Goal: Task Accomplishment & Management: Use online tool/utility

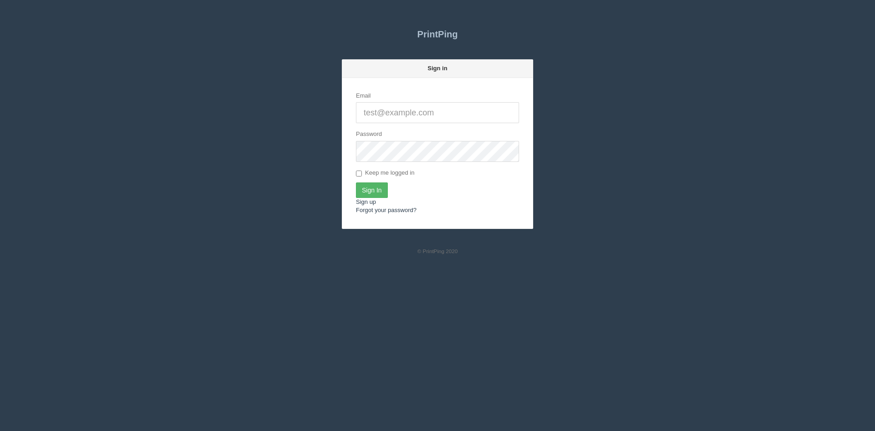
type input "[PERSON_NAME][EMAIL_ADDRESS][DOMAIN_NAME]"
click at [370, 194] on input "Sign In" at bounding box center [372, 189] width 32 height 15
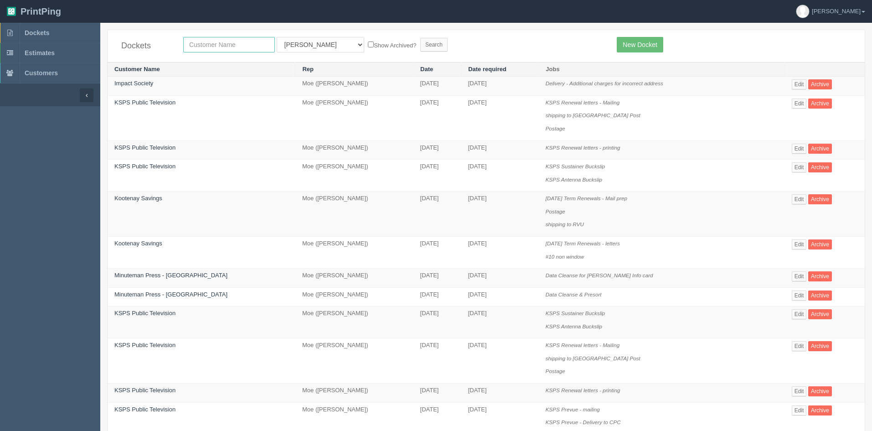
click at [205, 45] on input "text" at bounding box center [229, 44] width 92 height 15
type input "[PERSON_NAME]"
click at [303, 46] on select "All Users [PERSON_NAME] Test 1 [PERSON_NAME] [PERSON_NAME] [PERSON_NAME] France…" at bounding box center [320, 44] width 87 height 15
select select
click at [277, 37] on select "All Users [PERSON_NAME] Test 1 [PERSON_NAME] [PERSON_NAME] [PERSON_NAME] France…" at bounding box center [320, 44] width 87 height 15
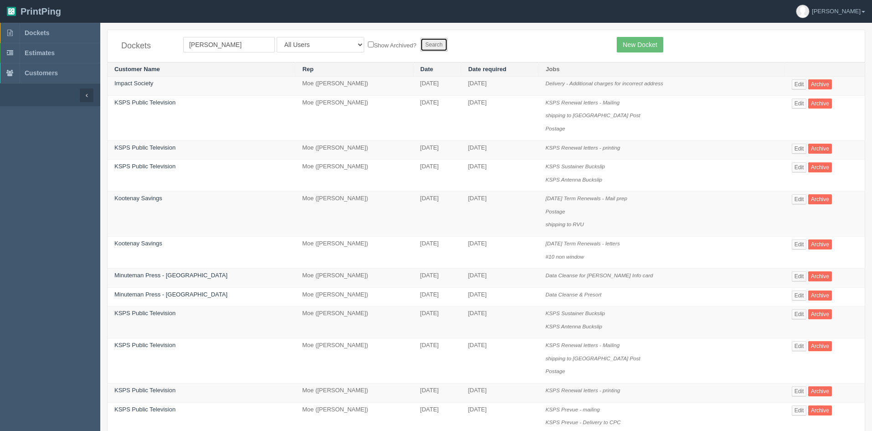
click at [420, 45] on input "Search" at bounding box center [433, 45] width 27 height 14
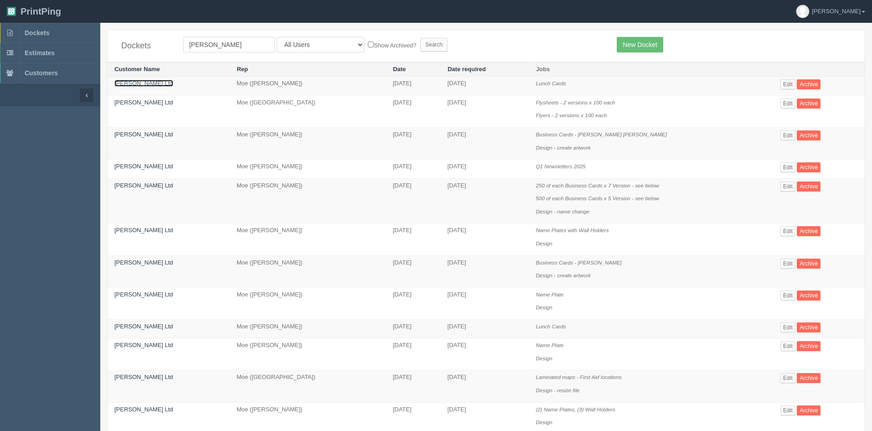
click at [148, 83] on link "Standen's Ltd" at bounding box center [143, 83] width 59 height 7
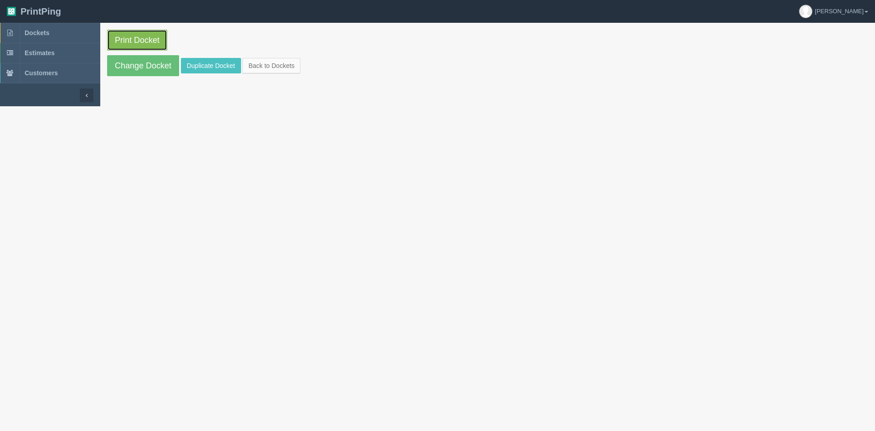
click at [157, 40] on link "Print Docket" at bounding box center [137, 40] width 60 height 21
click at [286, 69] on link "Back to Dockets" at bounding box center [271, 65] width 58 height 15
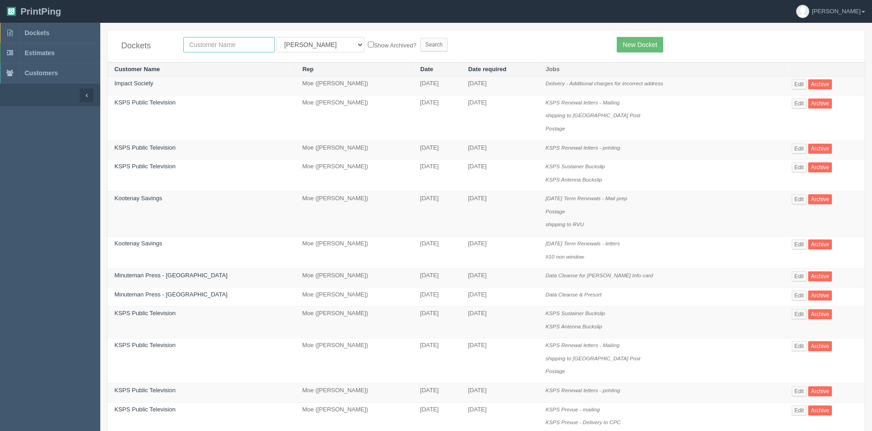
click at [200, 46] on input "text" at bounding box center [229, 44] width 92 height 15
type input "fencing"
click at [285, 48] on select "All Users Ali Ali Test 1 Aly Amy Ankit Arif Brandon Dan France Greg Jim Mark Ma…" at bounding box center [320, 44] width 87 height 15
select select
click at [277, 37] on select "All Users Ali Ali Test 1 Aly Amy Ankit Arif Brandon Dan France Greg Jim Mark Ma…" at bounding box center [320, 44] width 87 height 15
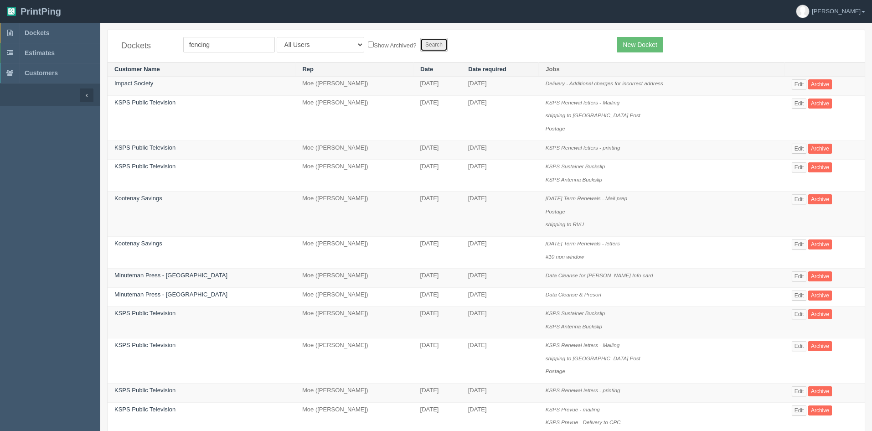
click at [420, 46] on input "Search" at bounding box center [433, 45] width 27 height 14
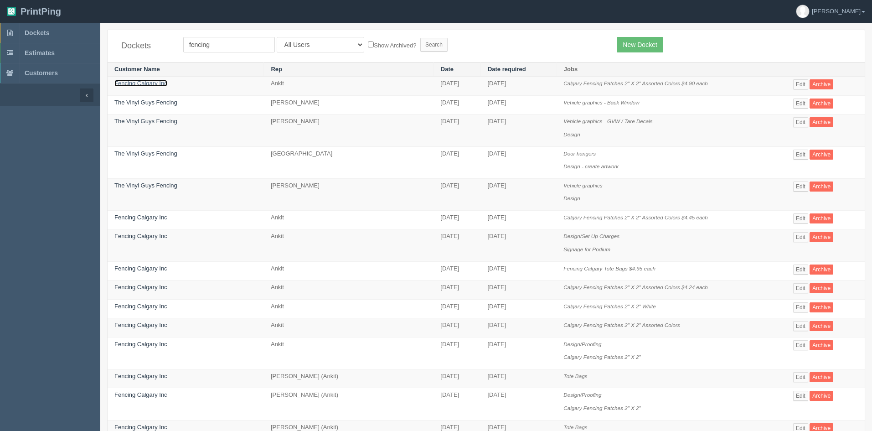
click at [147, 82] on link "Fencing Calgary Inc" at bounding box center [140, 83] width 53 height 7
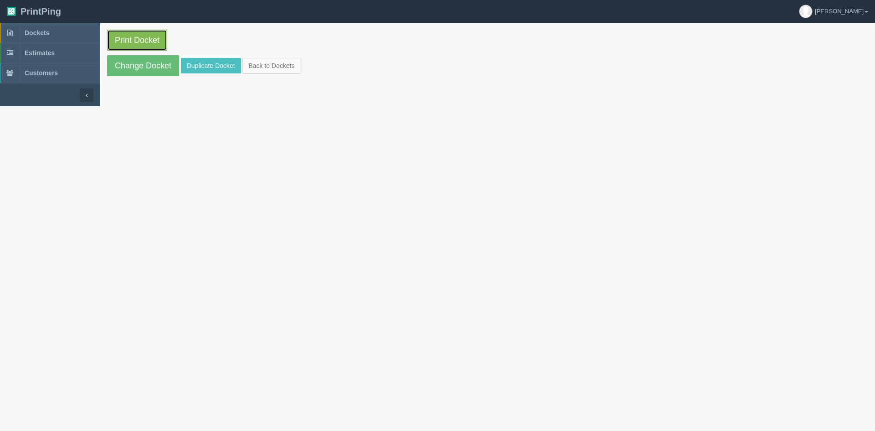
click at [153, 36] on link "Print Docket" at bounding box center [137, 40] width 60 height 21
